Goal: Find specific page/section: Find specific page/section

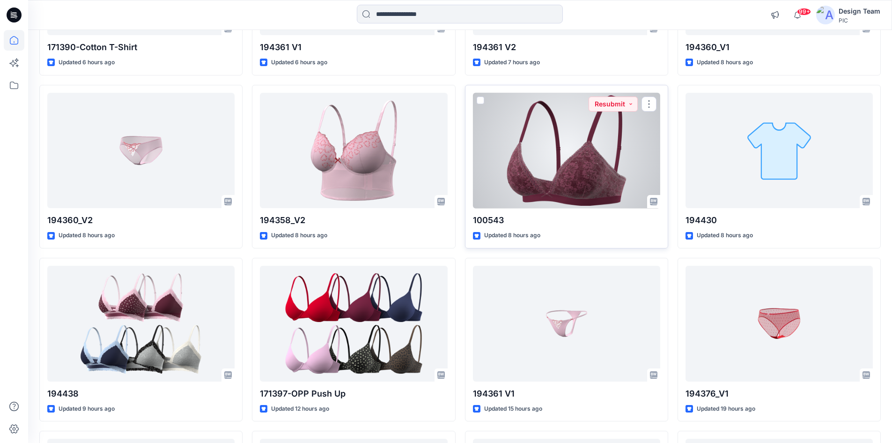
scroll to position [196, 0]
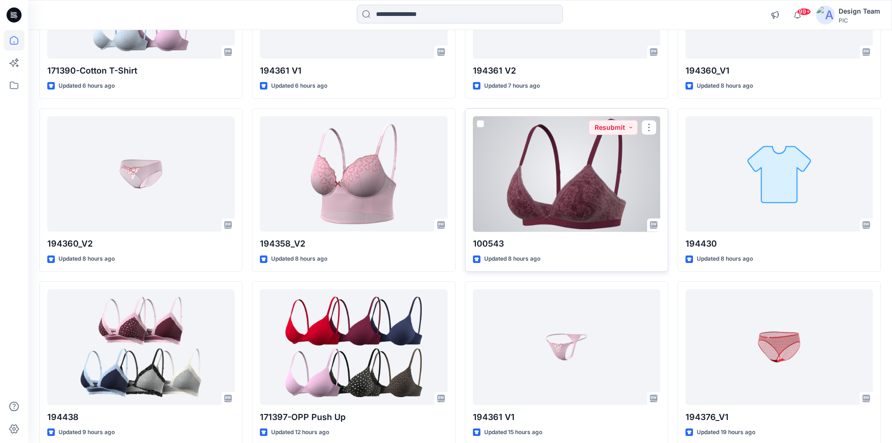
click at [523, 228] on div at bounding box center [566, 174] width 187 height 116
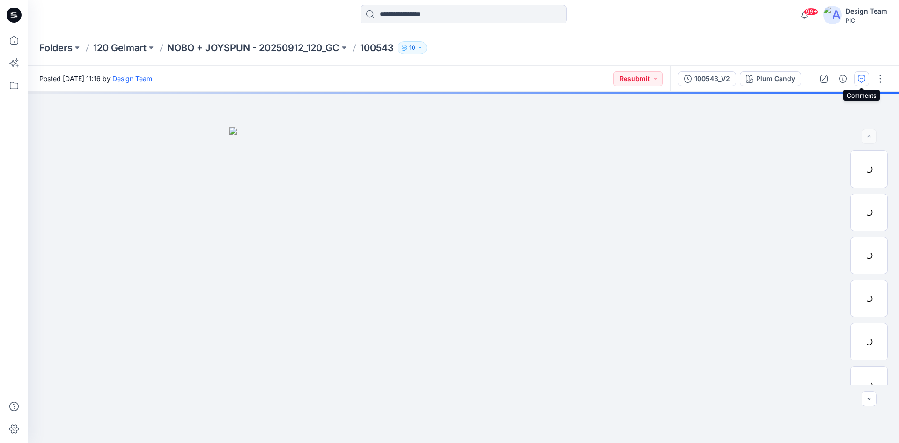
click at [863, 79] on icon "button" at bounding box center [861, 78] width 7 height 7
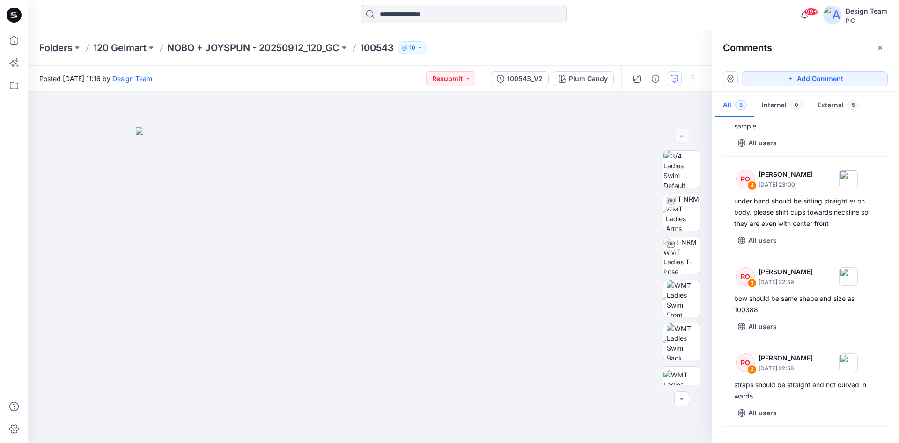
scroll to position [126, 0]
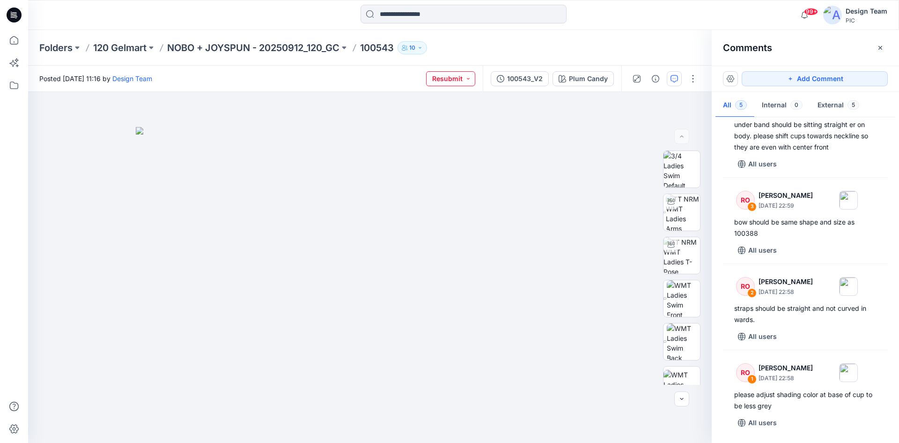
click at [463, 79] on button "Resubmit" at bounding box center [450, 78] width 49 height 15
click at [376, 74] on div "Posted [DATE] 11:16 by Design Team Resubmit Set Status Accepted Accepted - Proc…" at bounding box center [255, 79] width 455 height 26
